Goal: Communication & Community: Share content

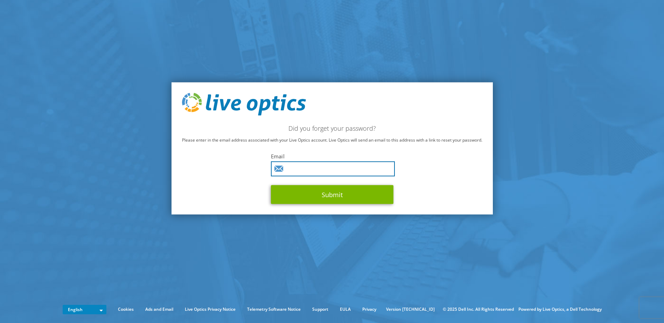
click at [316, 168] on input "text" at bounding box center [333, 169] width 124 height 15
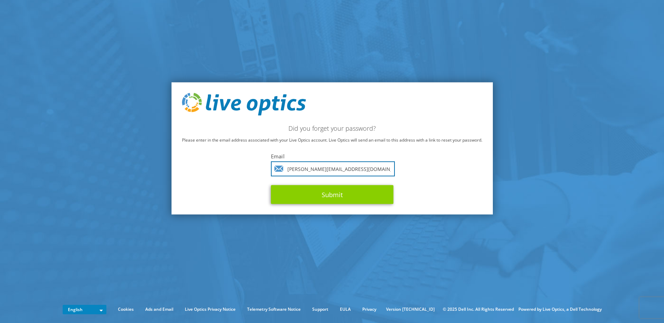
type input "[PERSON_NAME][EMAIL_ADDRESS][DOMAIN_NAME]"
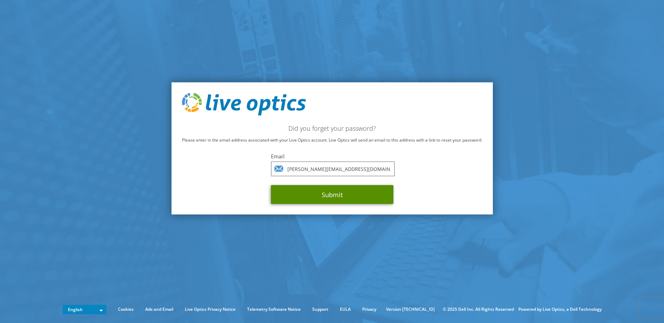
click at [332, 194] on button "Submit" at bounding box center [332, 194] width 122 height 19
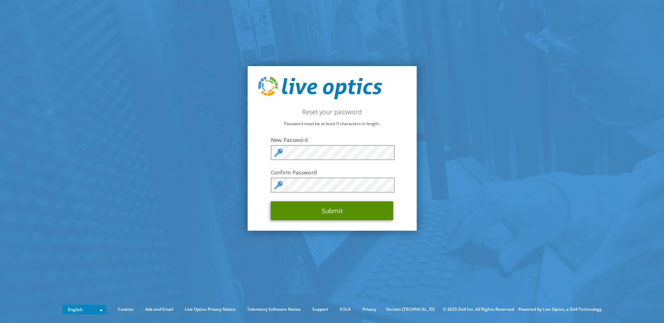
click at [330, 214] on button "Submit" at bounding box center [332, 210] width 122 height 19
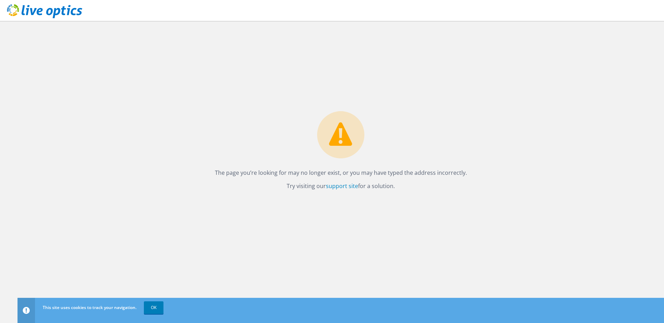
drag, startPoint x: 155, startPoint y: 305, endPoint x: 203, endPoint y: 287, distance: 51.4
click at [155, 305] on link "OK" at bounding box center [154, 308] width 20 height 13
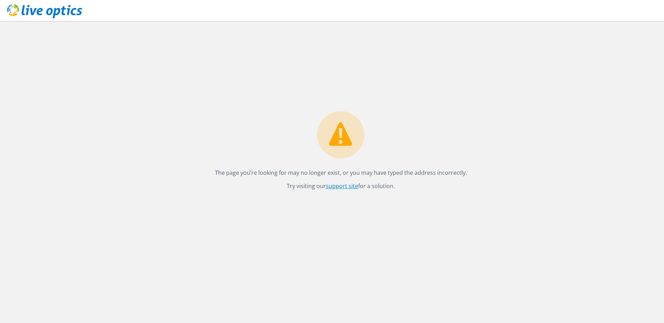
click at [347, 185] on link "support site" at bounding box center [342, 186] width 32 height 8
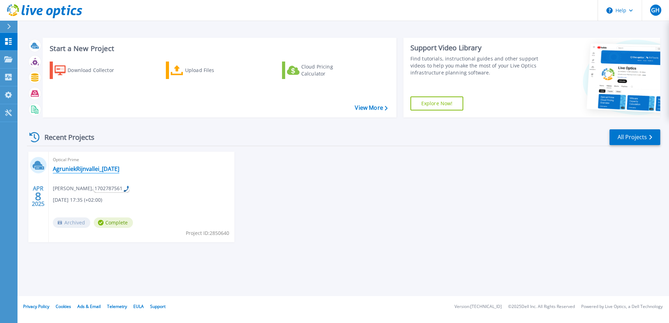
click at [85, 170] on link "AgruniekRijnvallei_[DATE]" at bounding box center [86, 168] width 66 height 7
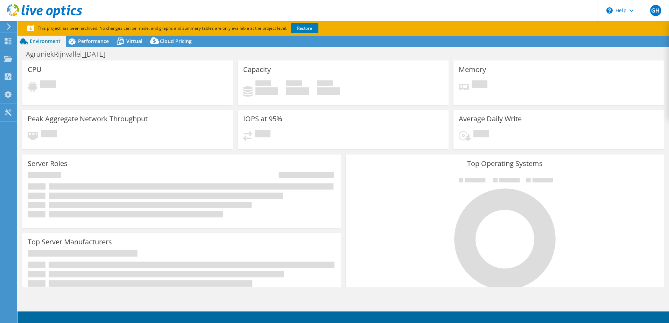
select select "USD"
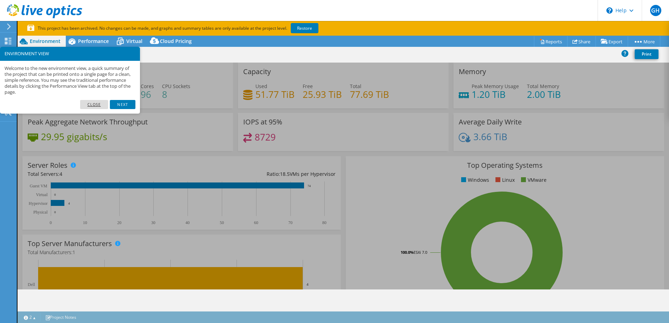
click at [98, 106] on link "Close" at bounding box center [94, 104] width 28 height 9
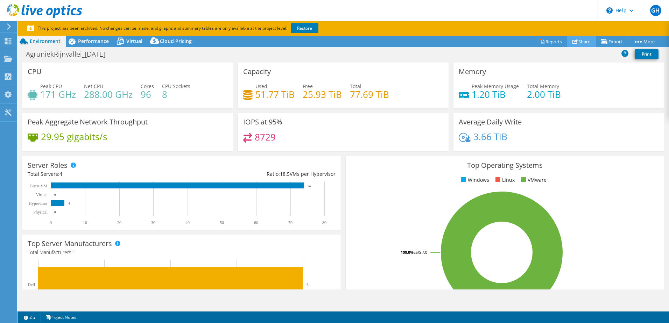
click at [580, 41] on link "Share" at bounding box center [581, 41] width 29 height 11
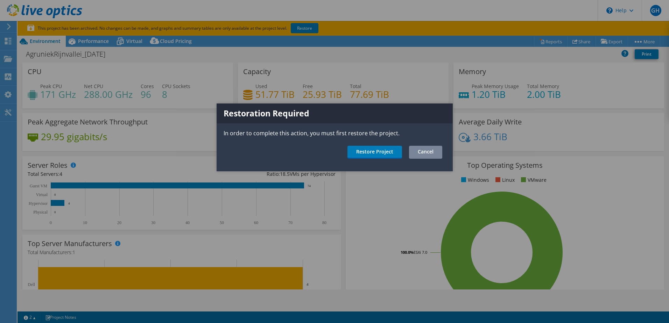
click at [430, 148] on link "Cancel" at bounding box center [425, 152] width 33 height 13
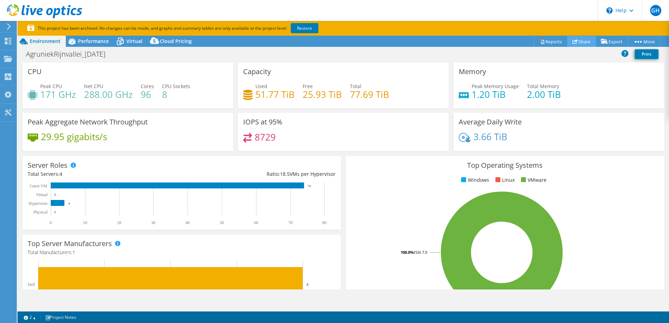
click at [579, 41] on link "Share" at bounding box center [581, 41] width 29 height 11
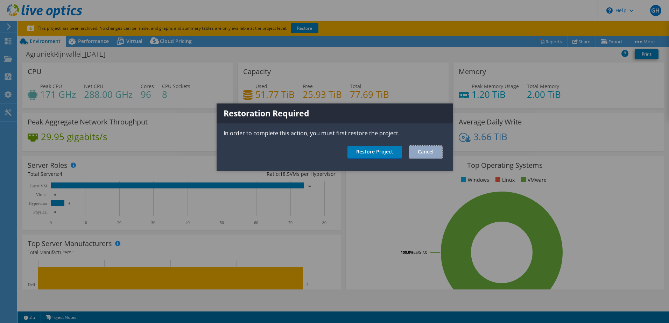
drag, startPoint x: 417, startPoint y: 151, endPoint x: 420, endPoint y: 146, distance: 6.5
click at [418, 151] on link "Cancel" at bounding box center [425, 152] width 33 height 13
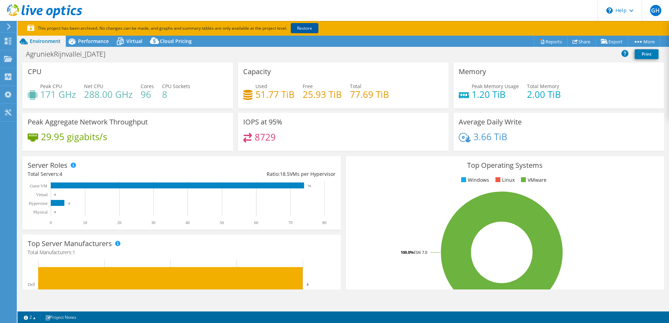
click at [304, 28] on link "Restore" at bounding box center [305, 28] width 28 height 10
click at [306, 38] on div "Project Actions Project Actions Reports Share Export vSAN ReadyNode Sizer" at bounding box center [342, 41] width 651 height 11
click at [305, 39] on div "Project Actions Project Actions Reports Share Export vSAN ReadyNode Sizer" at bounding box center [342, 41] width 651 height 11
click at [344, 27] on p "This project has been archived. No changes can be made, and graphs and summary …" at bounding box center [198, 28] width 343 height 8
click at [306, 37] on div "Project Actions Project Actions Reports Share Export vSAN ReadyNode Sizer" at bounding box center [342, 41] width 651 height 11
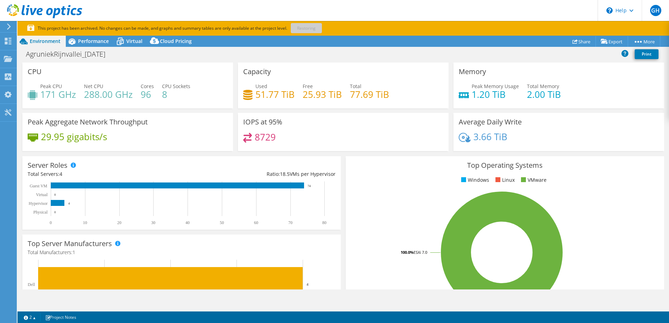
click at [306, 37] on div "Project Actions Project Actions Reports Share Export vSAN ReadyNode Sizer" at bounding box center [342, 41] width 651 height 11
click at [305, 38] on div "Project Actions Project Actions Reports Share Export vSAN ReadyNode Sizer" at bounding box center [342, 41] width 651 height 11
click at [303, 40] on div "Project Actions Project Actions Reports Share Export vSAN ReadyNode Sizer" at bounding box center [342, 41] width 651 height 11
click at [312, 39] on div "Project Actions Project Actions Reports Share Export vSAN ReadyNode Sizer" at bounding box center [342, 41] width 651 height 11
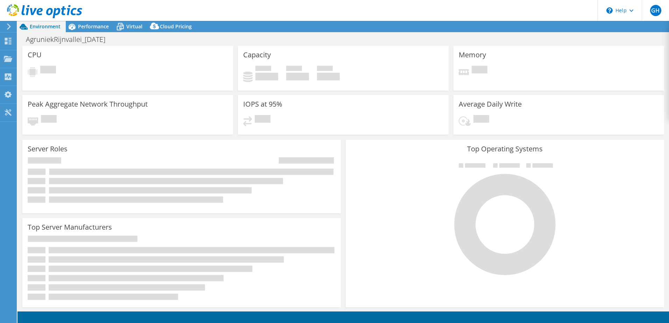
select select "USD"
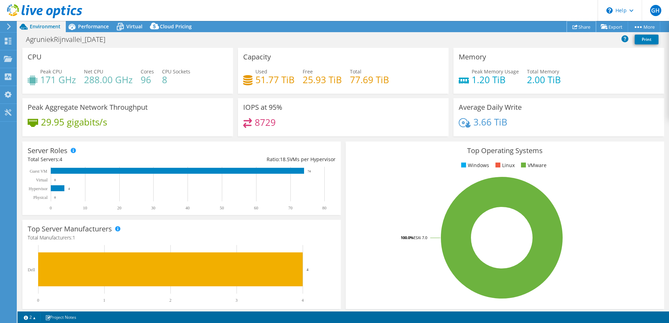
click at [581, 25] on link "Share" at bounding box center [581, 26] width 29 height 11
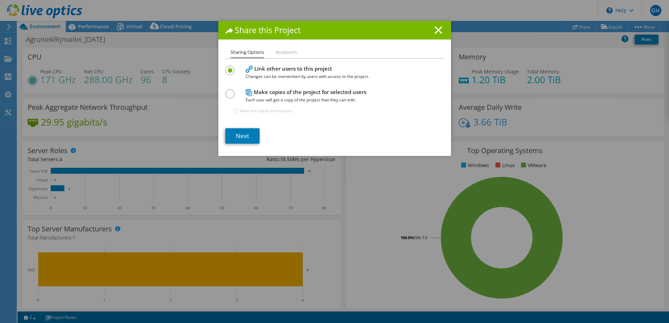
click at [286, 51] on li "Recipients" at bounding box center [286, 52] width 21 height 9
click at [239, 134] on link "Next" at bounding box center [242, 135] width 34 height 15
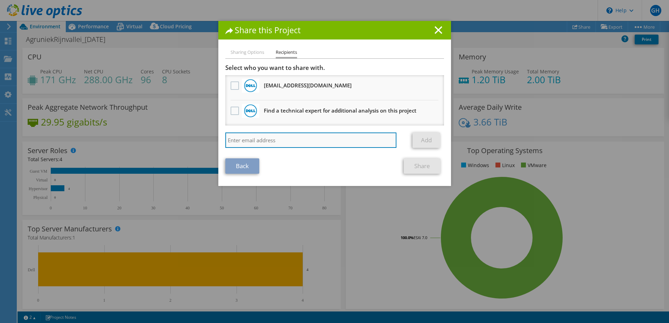
click at [269, 139] on input "search" at bounding box center [310, 140] width 171 height 15
click at [267, 141] on input "search" at bounding box center [310, 140] width 171 height 15
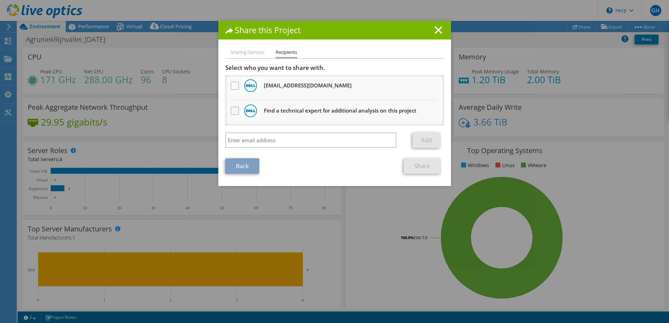
click at [231, 111] on label at bounding box center [236, 111] width 10 height 8
click at [0, 0] on input "checkbox" at bounding box center [0, 0] width 0 height 0
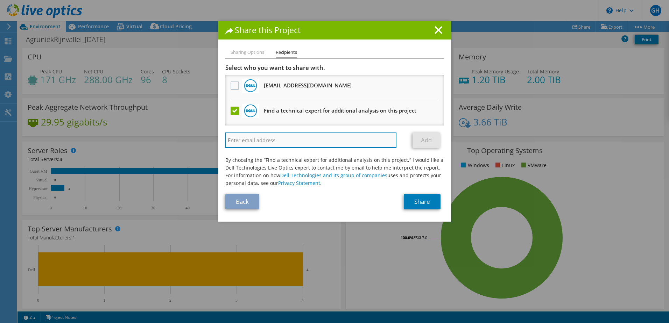
click at [285, 139] on input "search" at bounding box center [310, 140] width 171 height 15
paste input "k"
click at [285, 139] on input "search" at bounding box center [310, 140] width 171 height 15
type input "k"
drag, startPoint x: 272, startPoint y: 139, endPoint x: 272, endPoint y: 144, distance: 5.6
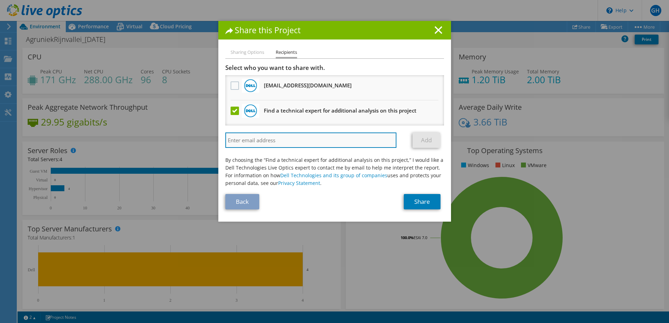
click at [272, 139] on input "search" at bounding box center [310, 140] width 171 height 15
paste input "kees.waldschmit@yielder.com"
type input "kees.waldschmit@yielder.com"
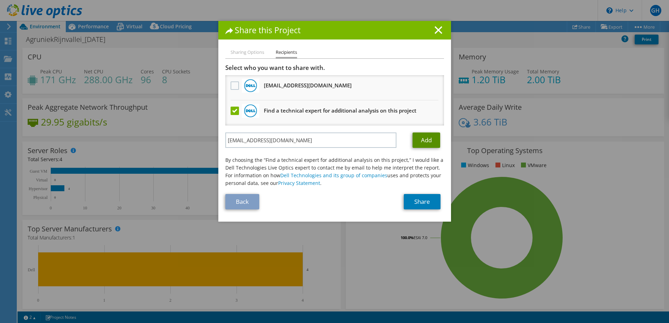
click at [423, 139] on link "Add" at bounding box center [426, 140] width 28 height 15
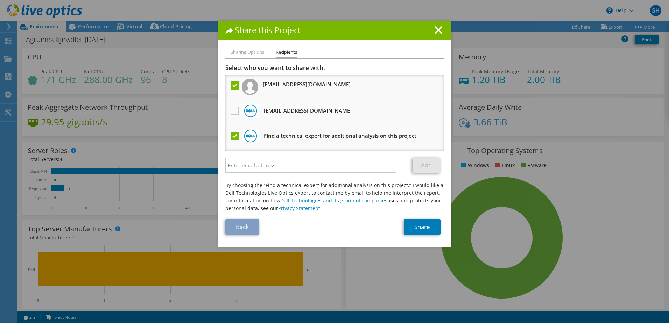
click at [232, 138] on label at bounding box center [236, 136] width 10 height 8
click at [0, 0] on input "checkbox" at bounding box center [0, 0] width 0 height 0
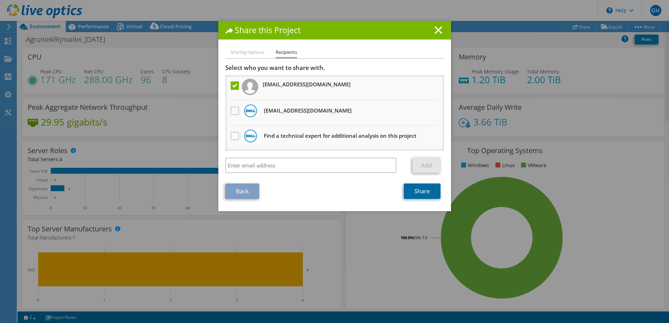
click at [420, 188] on link "Share" at bounding box center [422, 191] width 37 height 15
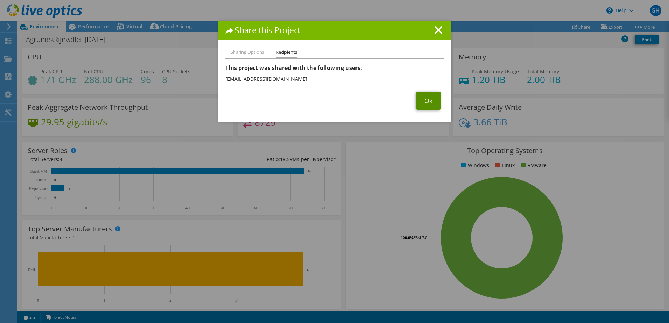
click at [422, 97] on link "Ok" at bounding box center [428, 101] width 24 height 18
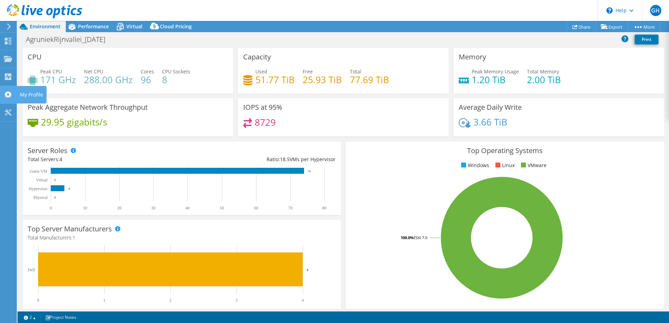
click at [6, 93] on use at bounding box center [8, 94] width 7 height 7
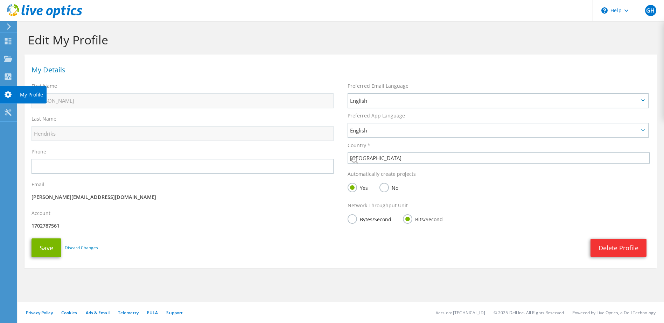
select select "160"
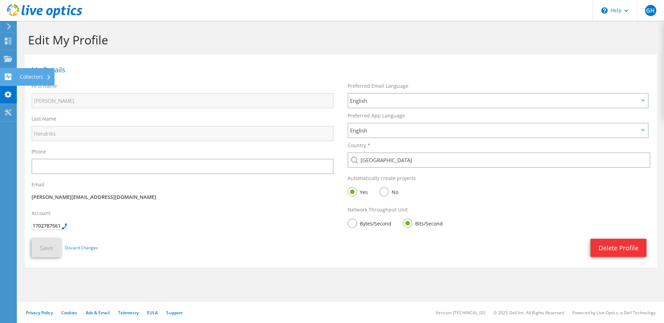
click at [8, 76] on use at bounding box center [8, 76] width 7 height 7
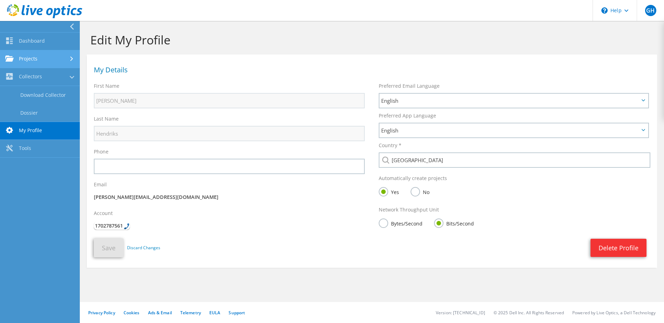
click at [31, 56] on link "Projects" at bounding box center [40, 59] width 80 height 18
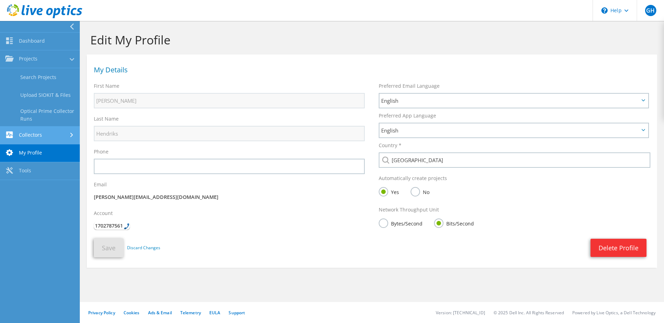
click at [41, 127] on link "Collectors" at bounding box center [40, 136] width 80 height 18
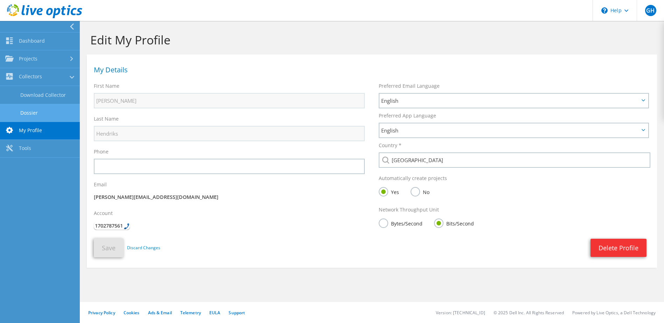
click at [34, 109] on link "Dossier" at bounding box center [40, 113] width 80 height 18
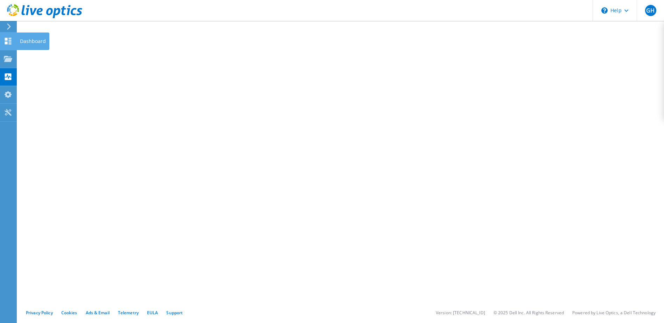
click at [6, 39] on use at bounding box center [8, 41] width 7 height 7
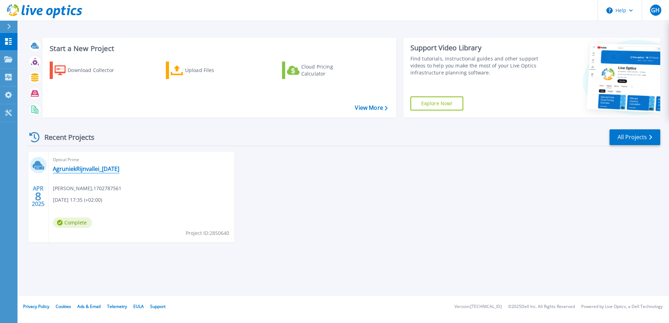
click at [90, 168] on link "AgruniekRijnvallei_[DATE]" at bounding box center [86, 168] width 66 height 7
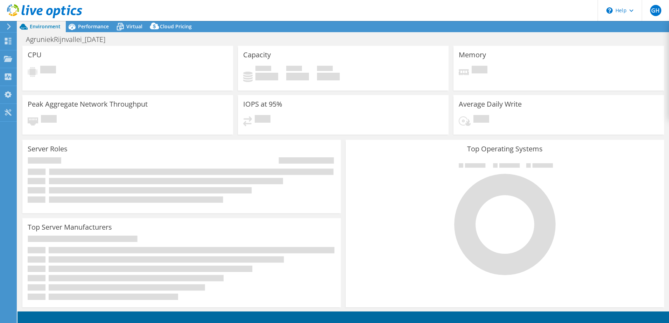
select select "USD"
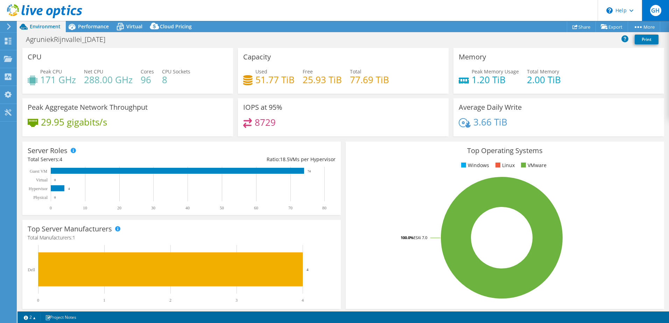
click at [658, 8] on span "GH" at bounding box center [655, 10] width 11 height 11
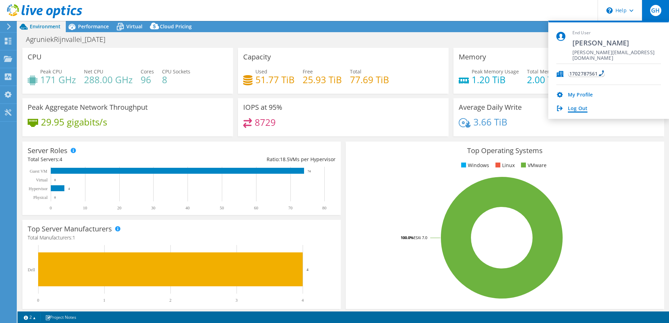
click at [578, 108] on link "Log Out" at bounding box center [578, 109] width 20 height 7
